Goal: Navigation & Orientation: Find specific page/section

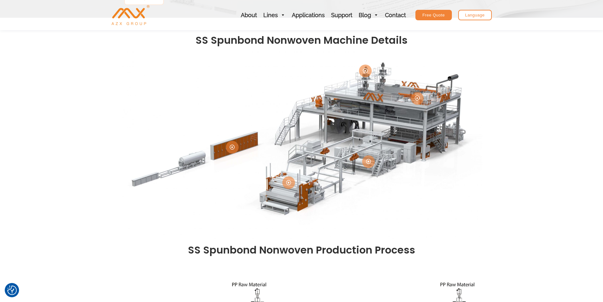
click at [474, 16] on div "Language" at bounding box center [475, 15] width 34 height 10
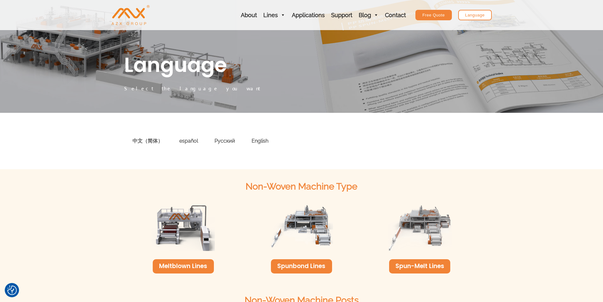
click at [147, 140] on div "中文（简体）" at bounding box center [147, 141] width 47 height 18
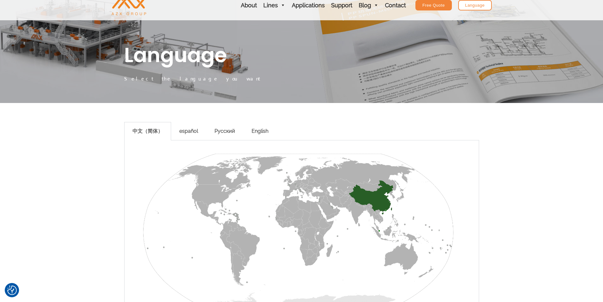
scroll to position [95, 0]
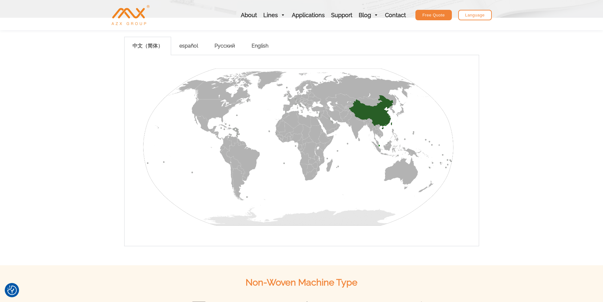
click at [380, 115] on img at bounding box center [302, 147] width 342 height 173
